Goal: Find specific page/section: Find specific page/section

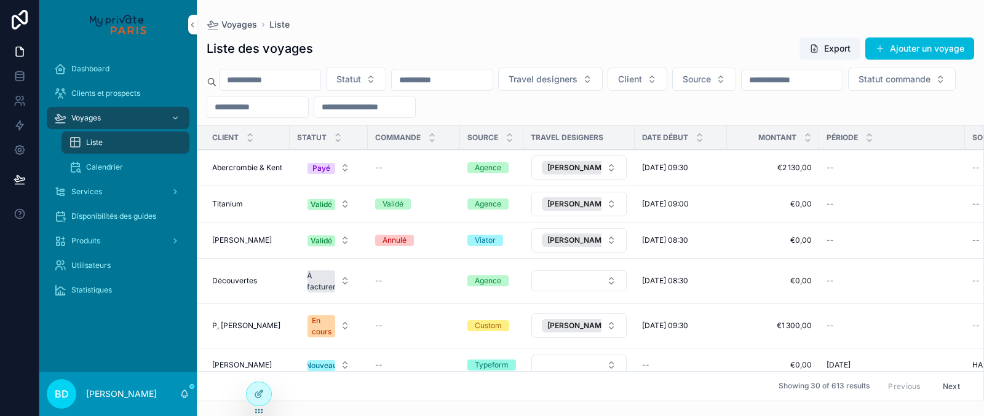
click at [135, 191] on div "Services" at bounding box center [118, 192] width 128 height 20
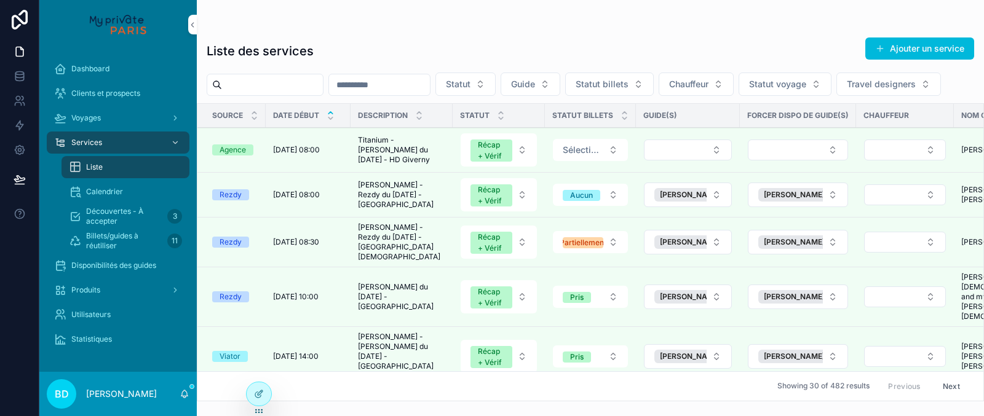
click at [129, 217] on span "Découvertes - À accepter" at bounding box center [124, 217] width 76 height 20
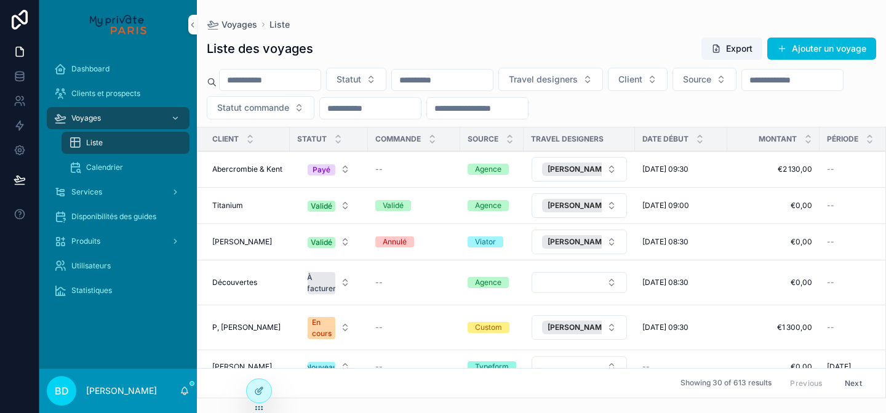
click at [126, 121] on div "Voyages" at bounding box center [118, 118] width 128 height 20
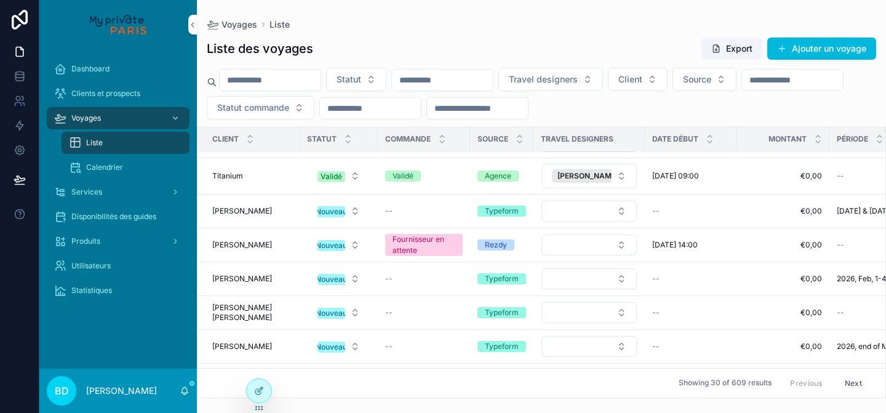
scroll to position [369, 0]
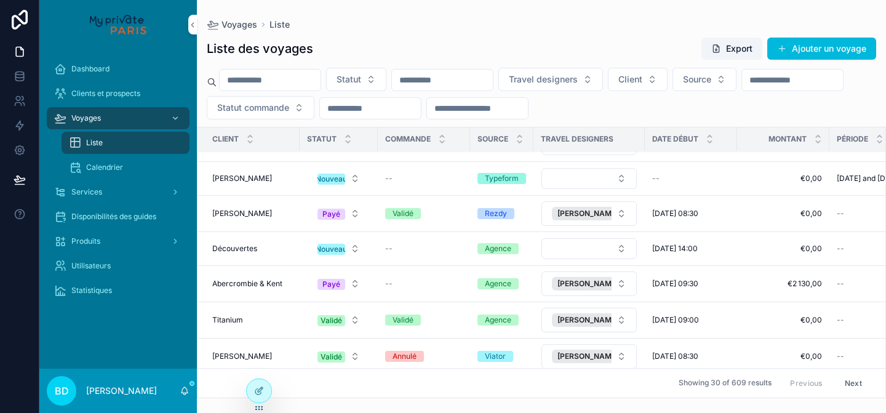
click at [246, 282] on span "Abercrombie & Kent" at bounding box center [247, 284] width 70 height 10
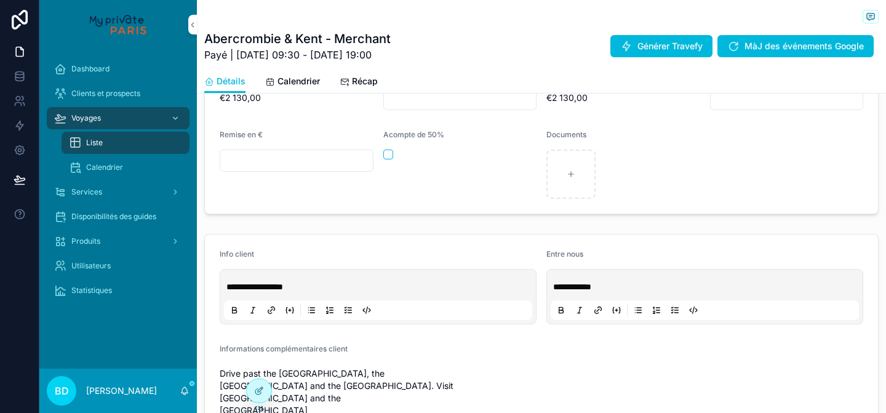
scroll to position [255, 0]
